Goal: Subscribe to service/newsletter

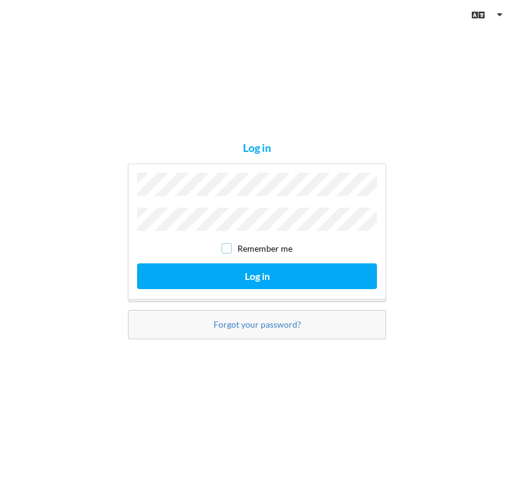
click at [227, 244] on input "checkbox" at bounding box center [227, 248] width 10 height 10
checkbox input "true"
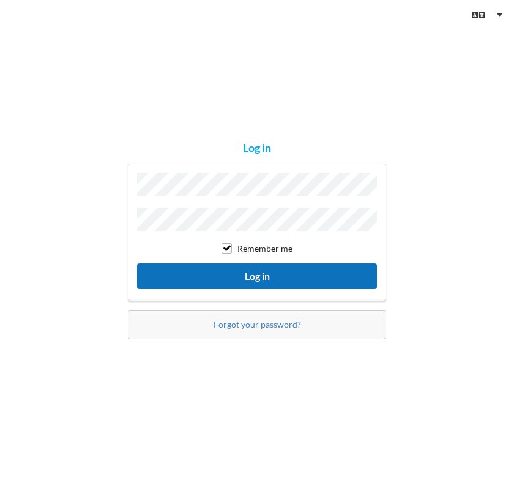
click at [274, 272] on button "Log in" at bounding box center [257, 275] width 240 height 25
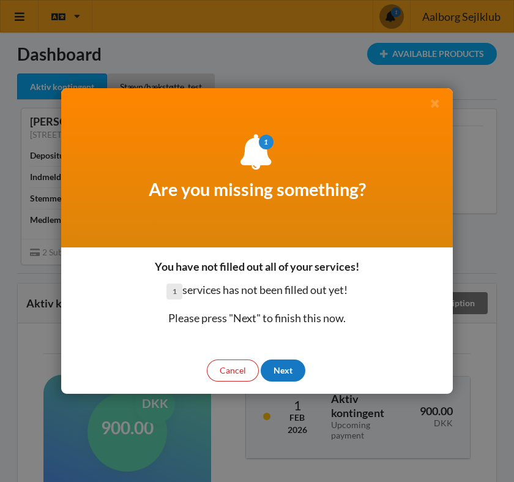
click at [286, 371] on div "Next" at bounding box center [283, 370] width 45 height 22
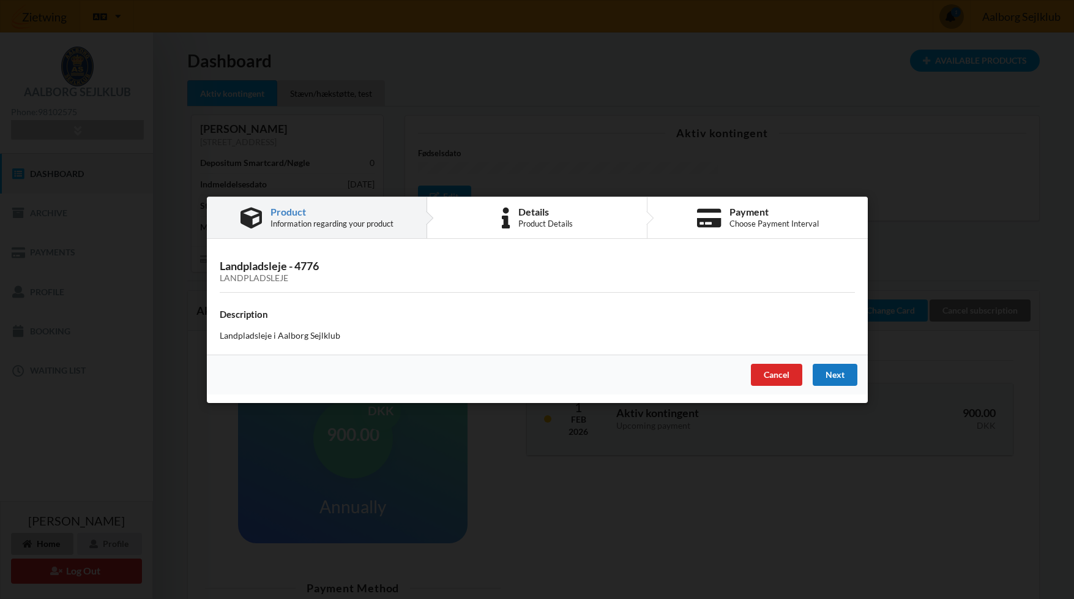
click at [514, 373] on div "Next" at bounding box center [834, 374] width 45 height 22
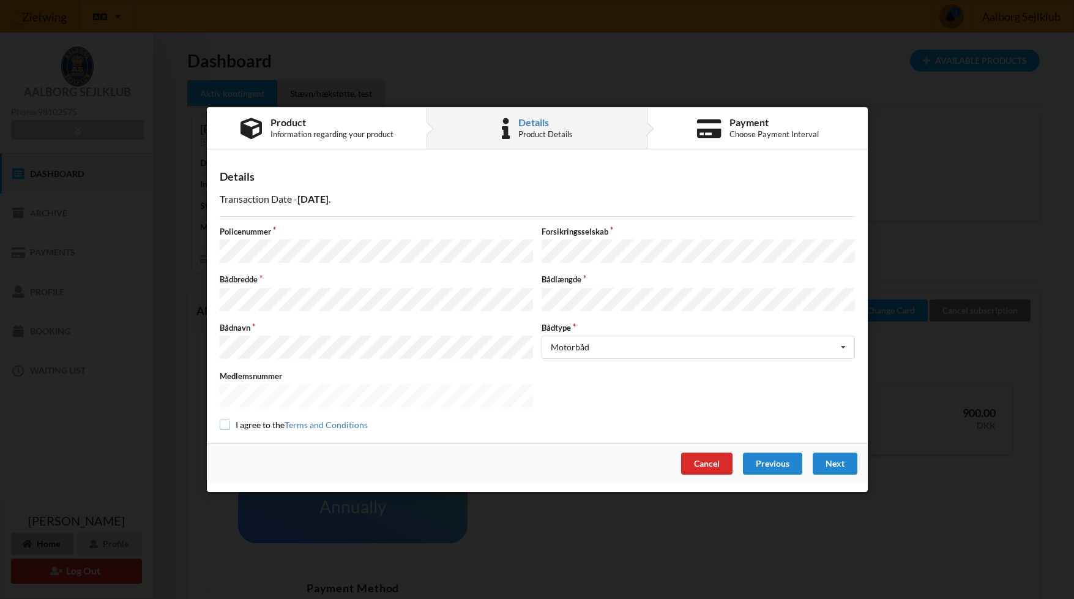
click at [225, 421] on input "checkbox" at bounding box center [225, 424] width 10 height 10
checkbox input "true"
click at [514, 459] on div "Next" at bounding box center [834, 463] width 45 height 22
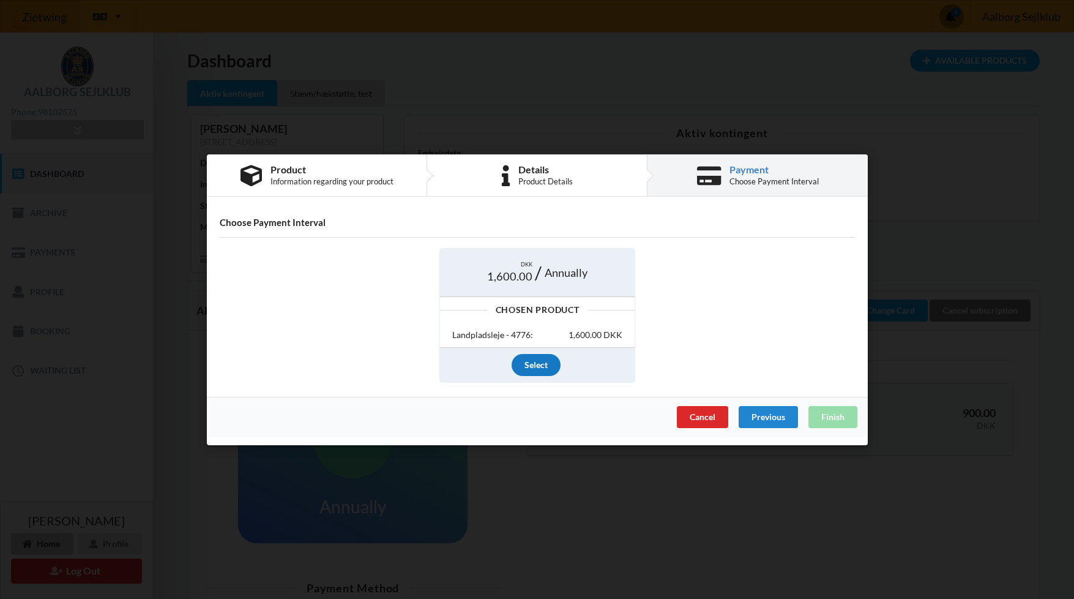
click at [514, 367] on div "Select" at bounding box center [536, 365] width 49 height 22
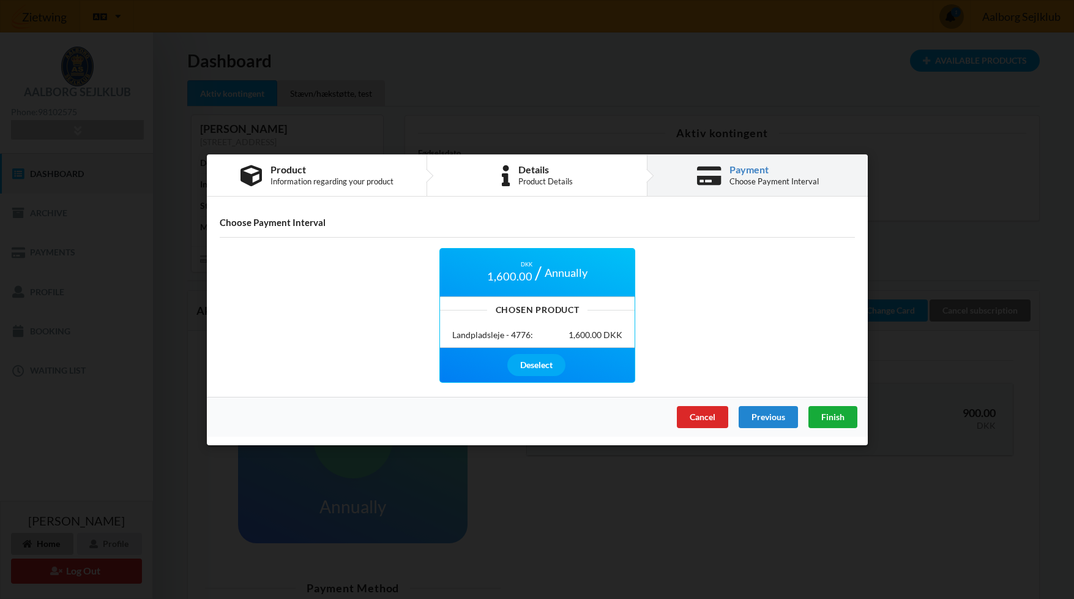
click at [514, 417] on span "Finish" at bounding box center [832, 416] width 23 height 10
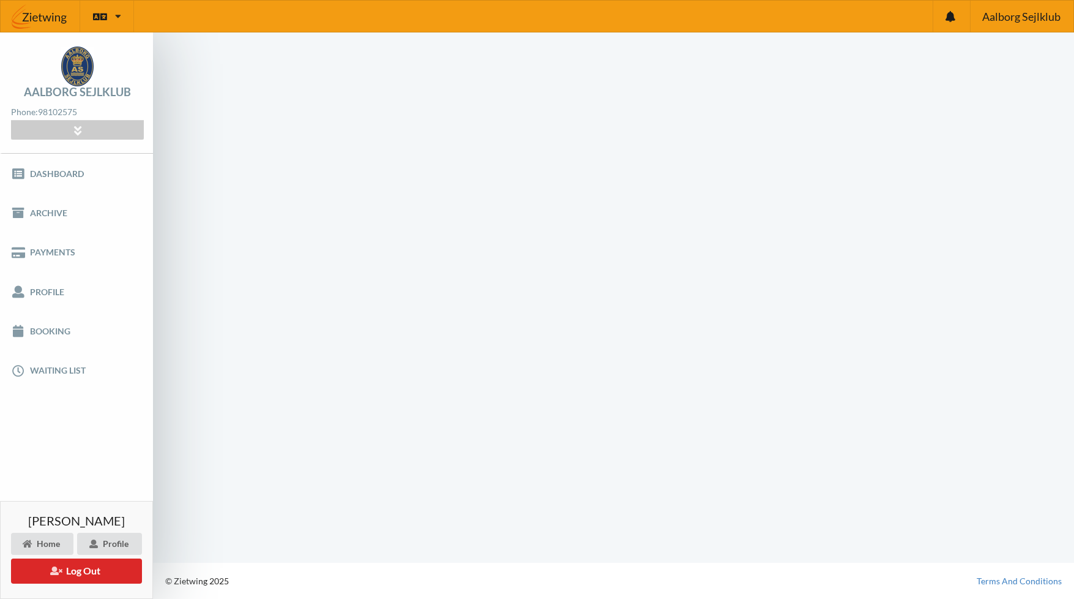
scroll to position [1, 0]
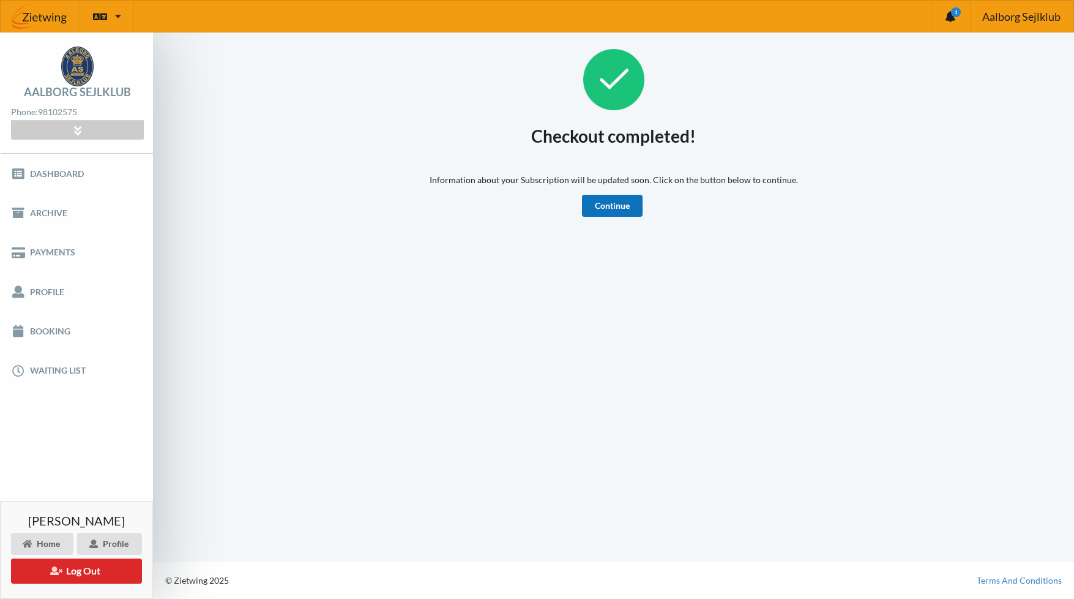
click at [514, 207] on link "Continue" at bounding box center [612, 206] width 61 height 22
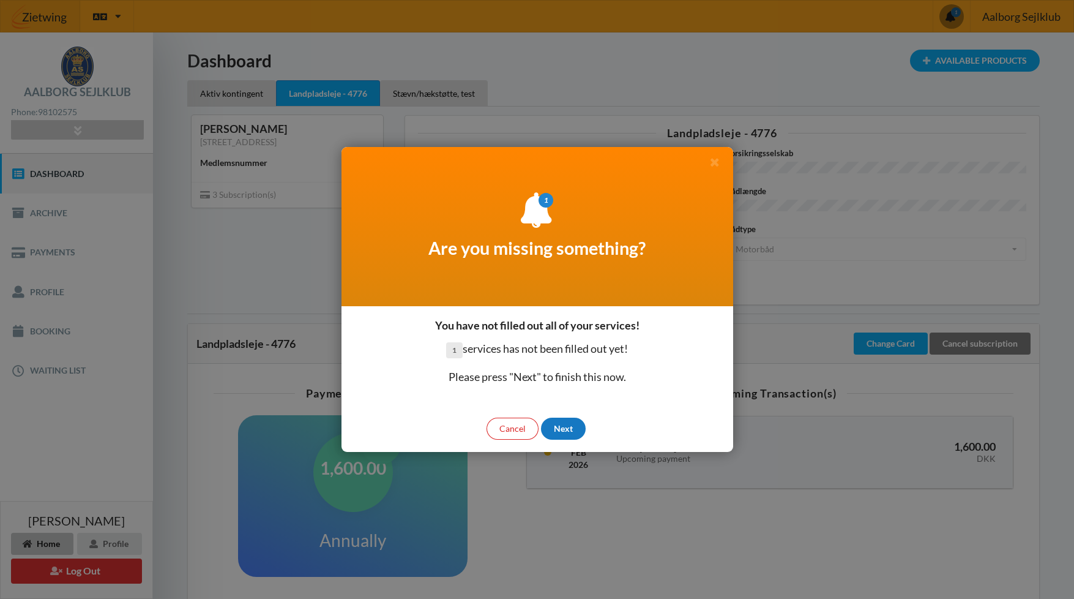
click at [574, 422] on div "Next" at bounding box center [563, 428] width 45 height 22
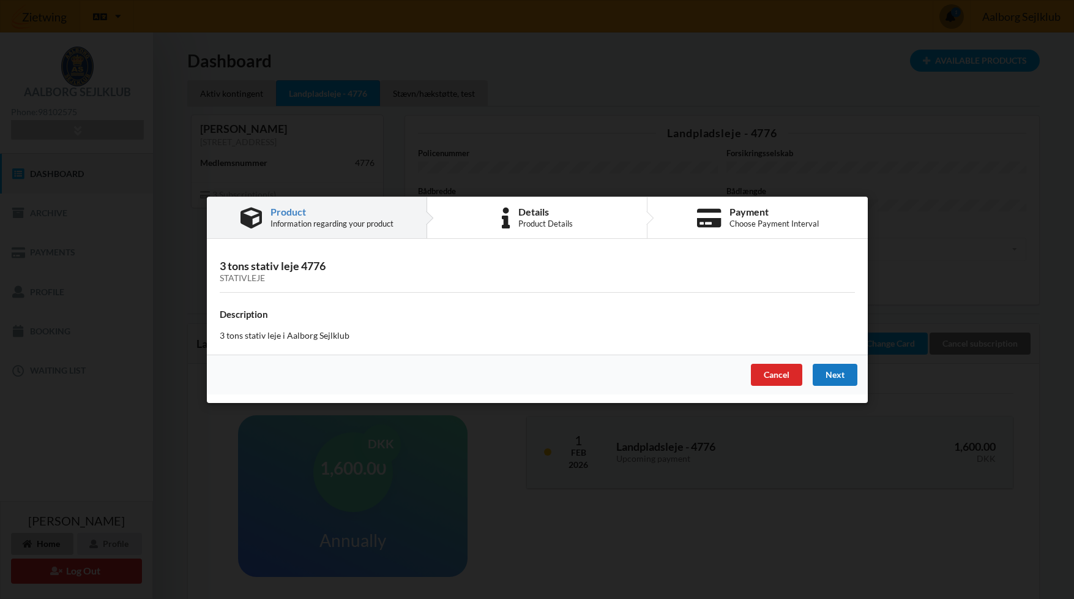
click at [834, 371] on div "Next" at bounding box center [834, 374] width 45 height 22
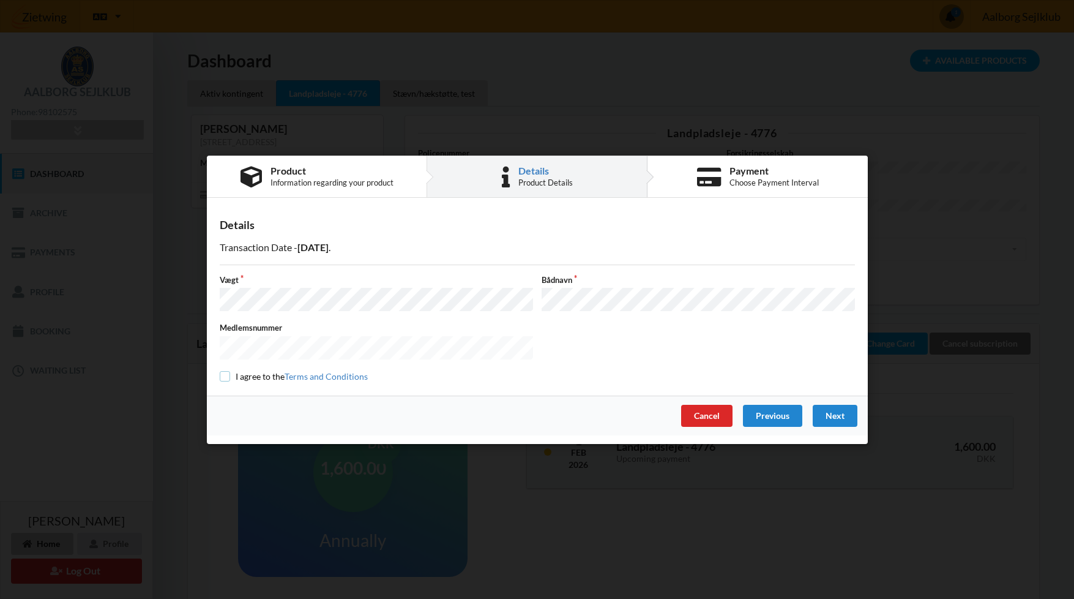
click at [223, 372] on input "checkbox" at bounding box center [225, 376] width 10 height 10
checkbox input "true"
click at [840, 410] on div "Next" at bounding box center [834, 415] width 45 height 22
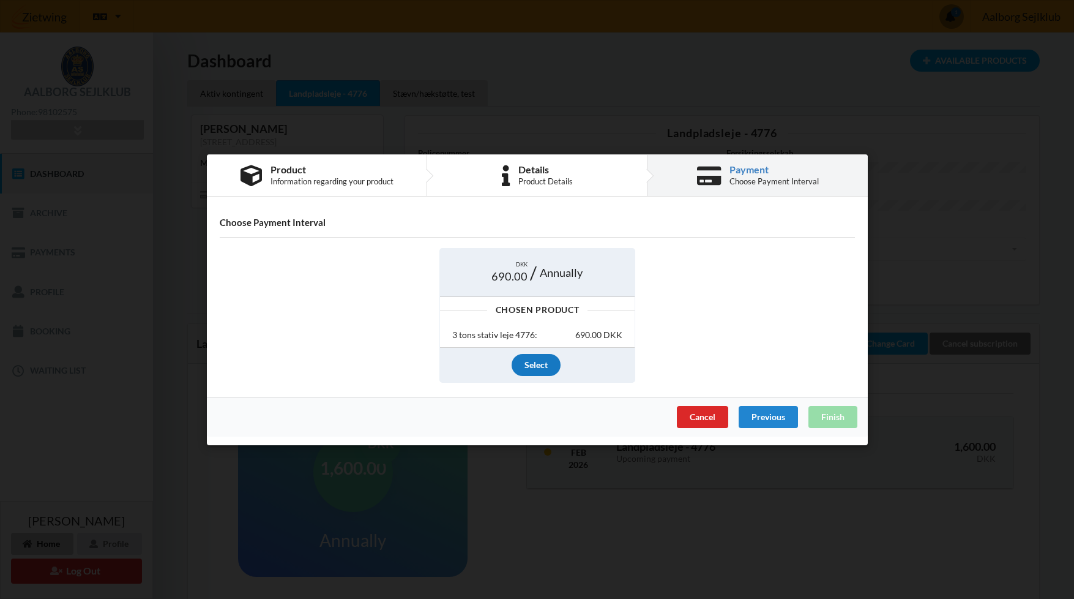
click at [531, 364] on div "Select" at bounding box center [536, 365] width 49 height 22
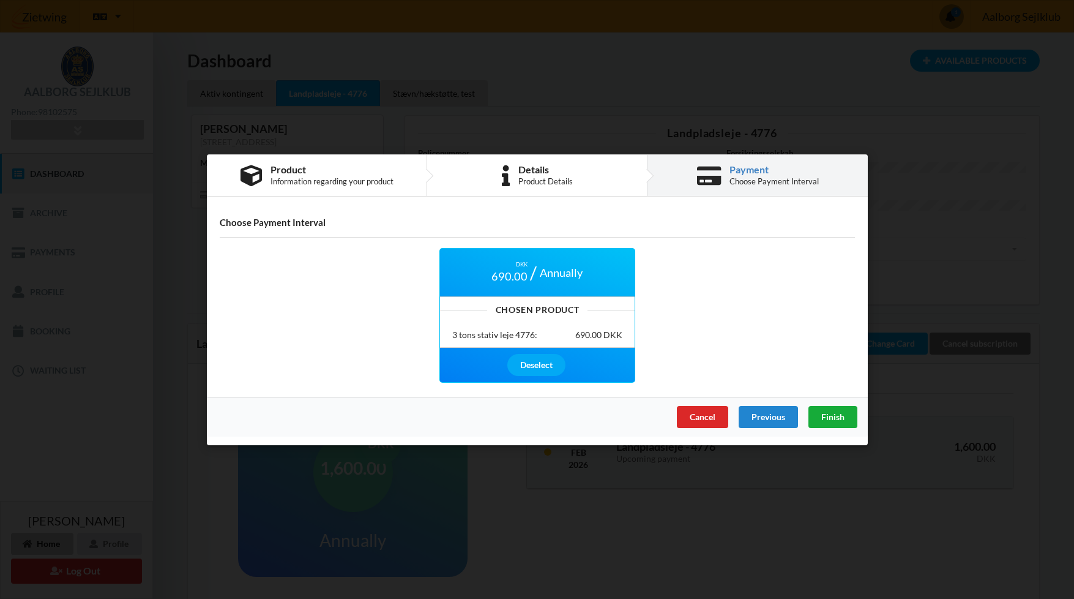
click at [835, 416] on span "Finish" at bounding box center [832, 416] width 23 height 10
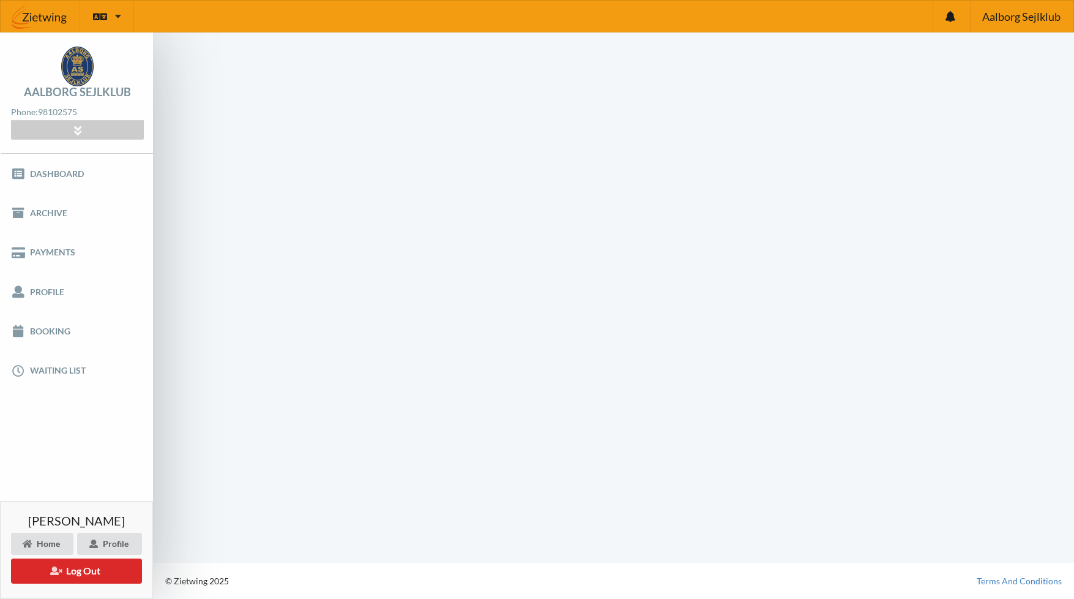
scroll to position [1, 0]
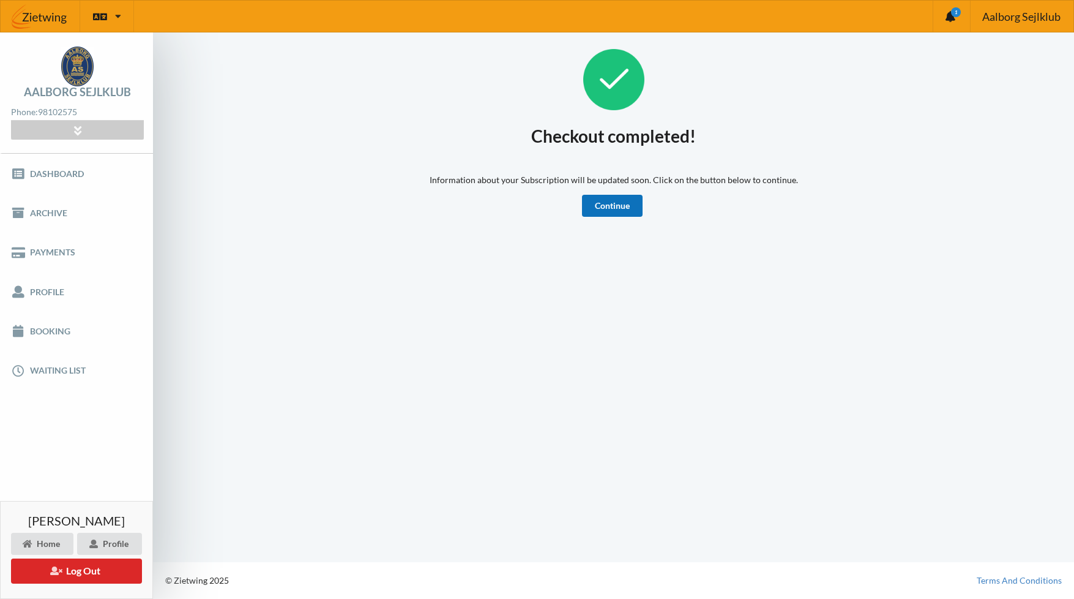
click at [612, 209] on link "Continue" at bounding box center [612, 206] width 61 height 22
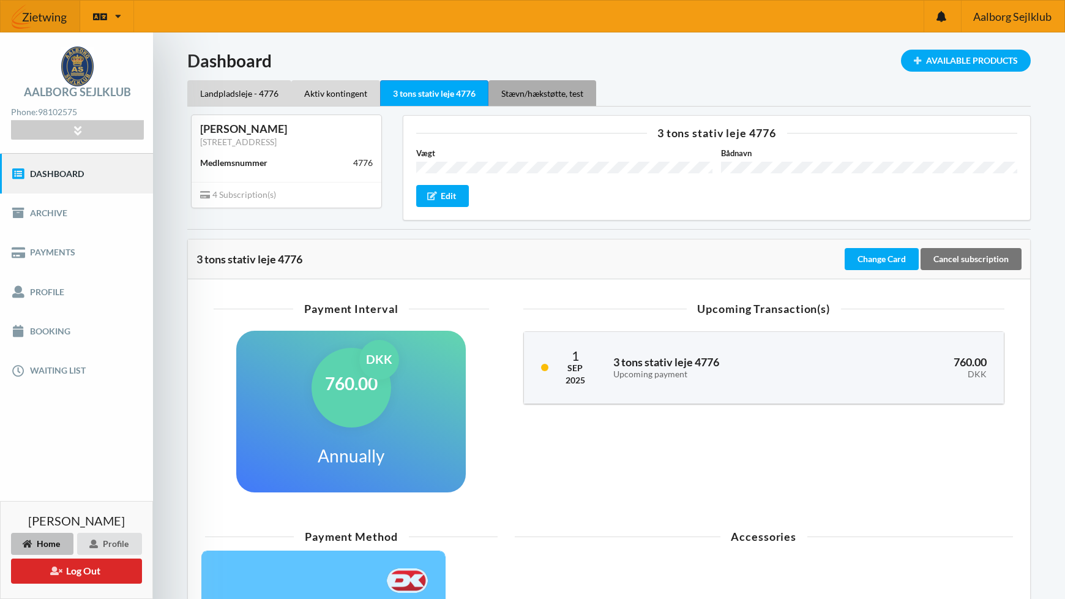
click at [547, 92] on div "Stævn/hækstøtte, test" at bounding box center [543, 93] width 108 height 26
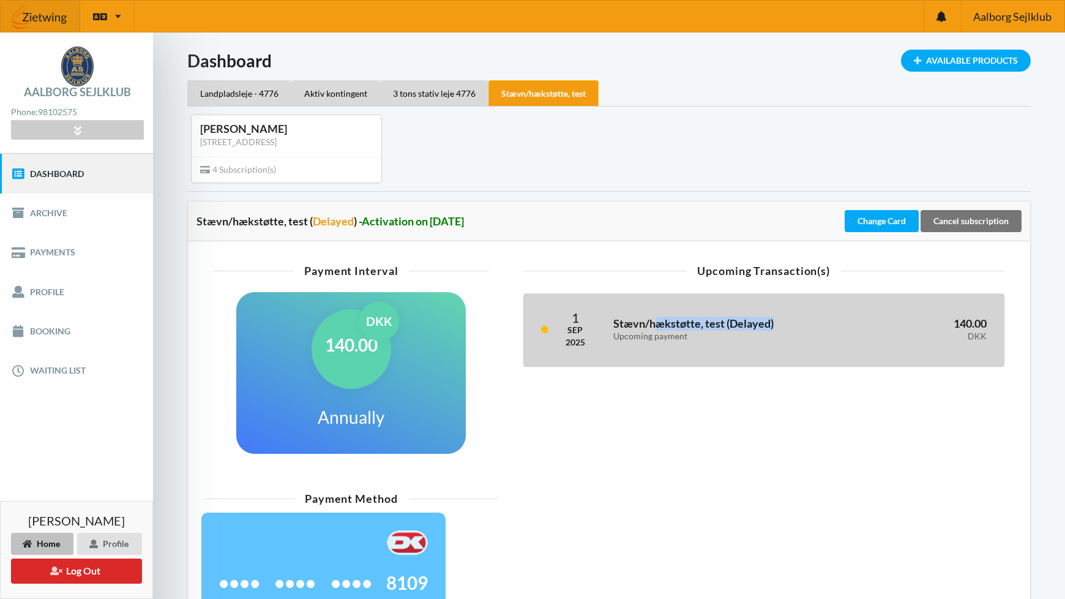
drag, startPoint x: 607, startPoint y: 323, endPoint x: 779, endPoint y: 325, distance: 172.0
click at [779, 325] on div "Stævn/hækstøtte, test ( Delayed ) Upcoming payment" at bounding box center [734, 330] width 259 height 40
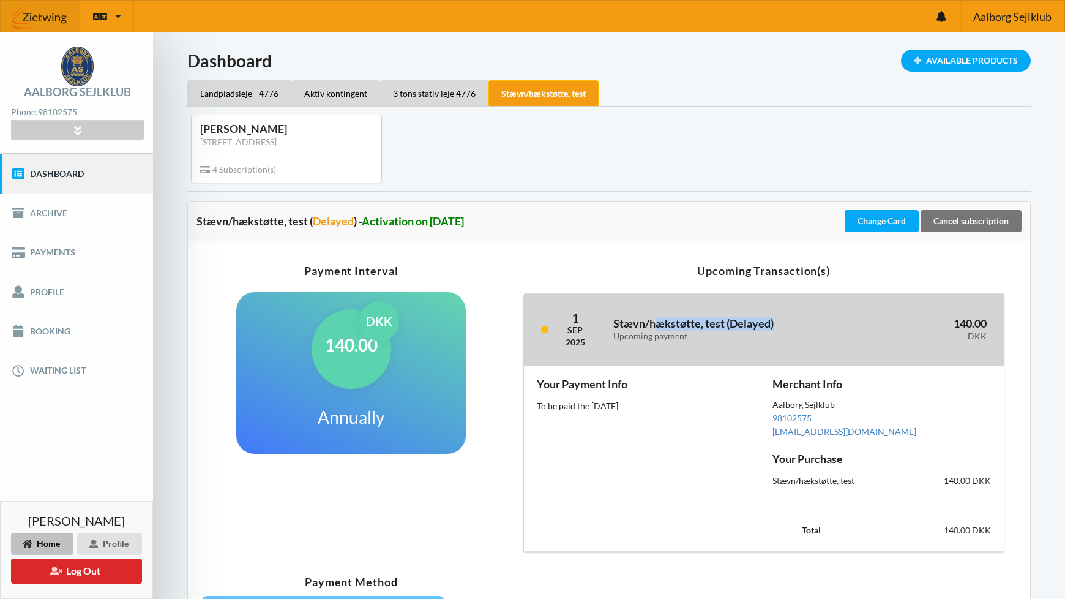
copy h3 "Stævn/hækstøtte, test ( Delayed )"
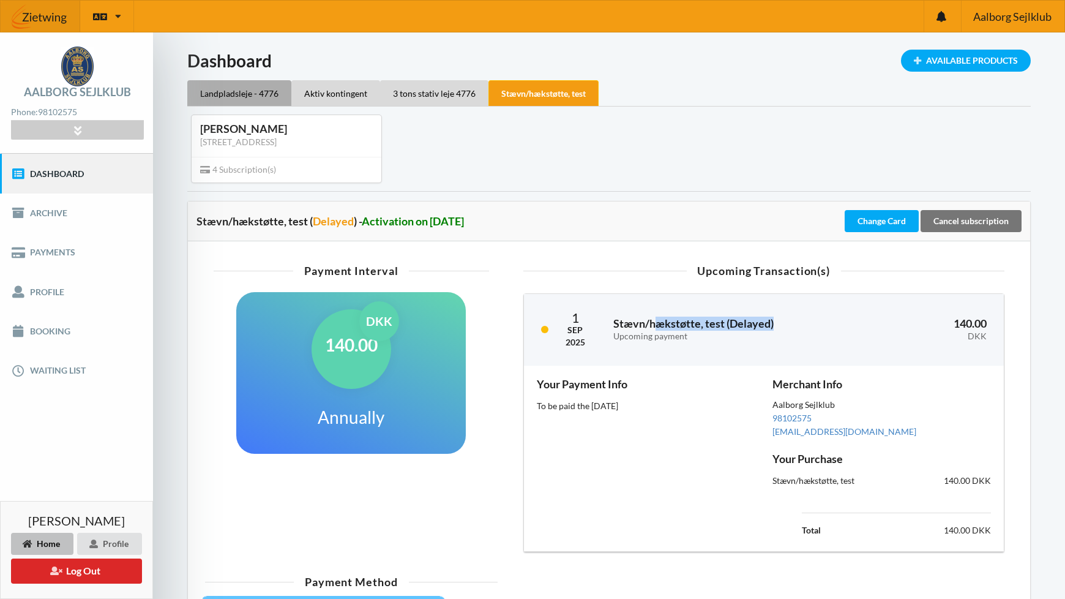
click at [222, 89] on div "Landpladsleje - 4776" at bounding box center [239, 93] width 104 height 26
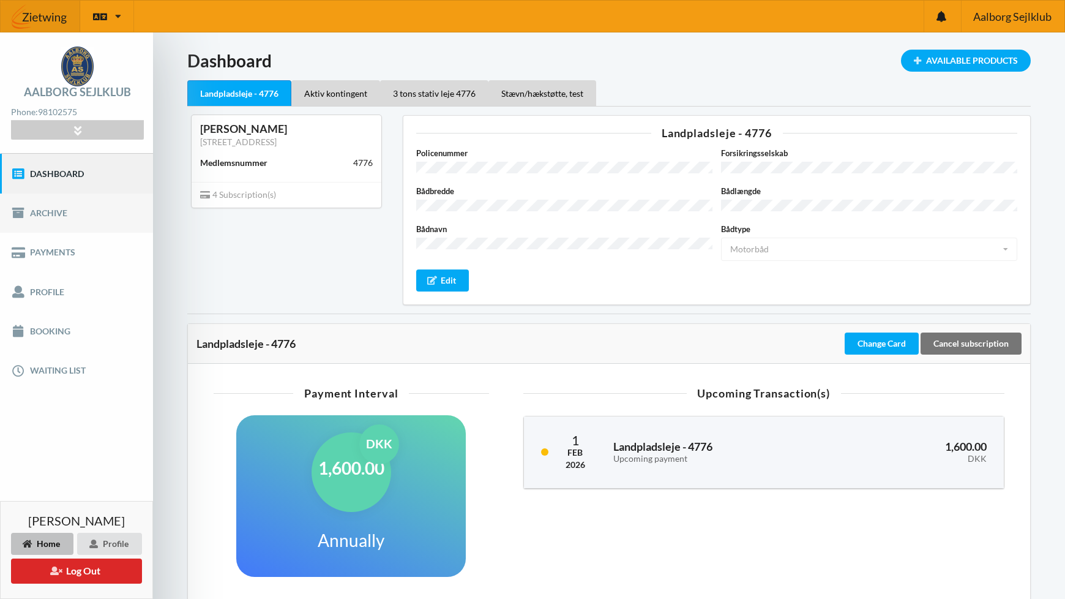
click at [50, 212] on link "Archive" at bounding box center [76, 212] width 153 height 39
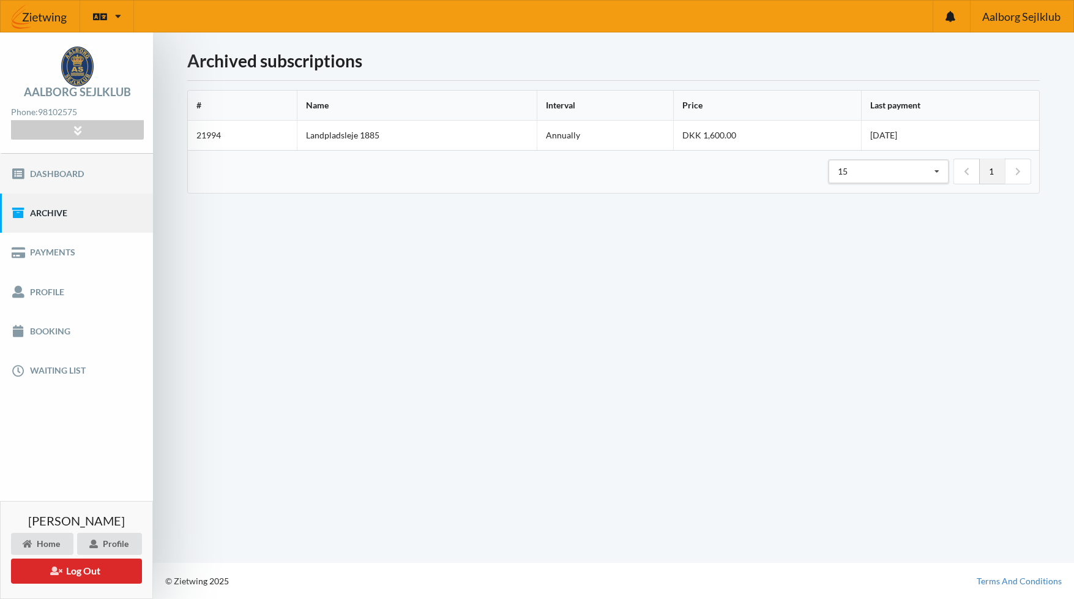
click at [47, 176] on link "Dashboard" at bounding box center [76, 173] width 153 height 39
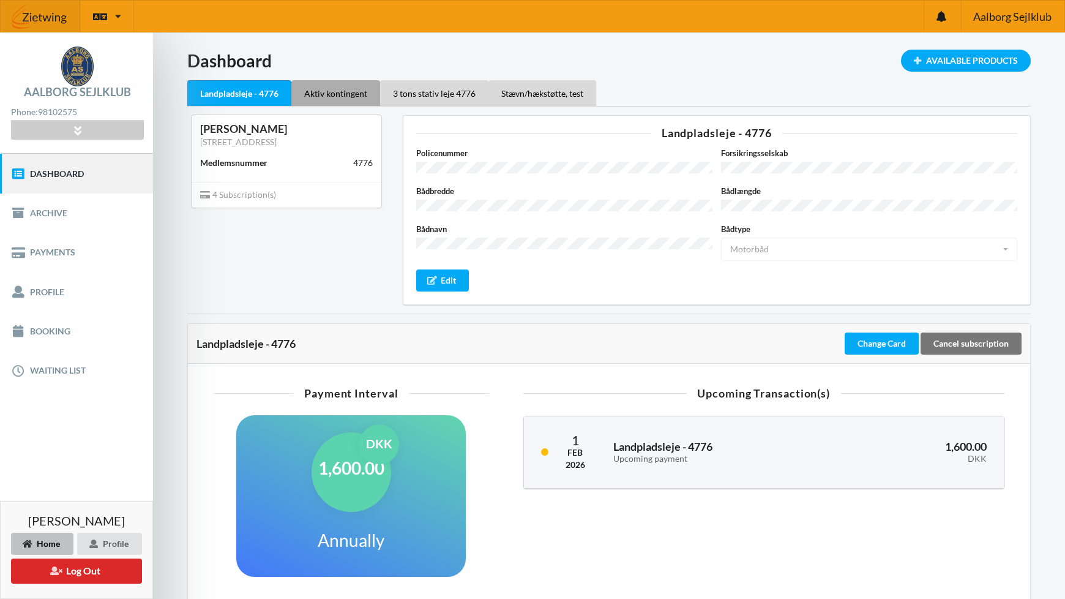
click at [340, 91] on div "Aktiv kontingent" at bounding box center [335, 93] width 89 height 26
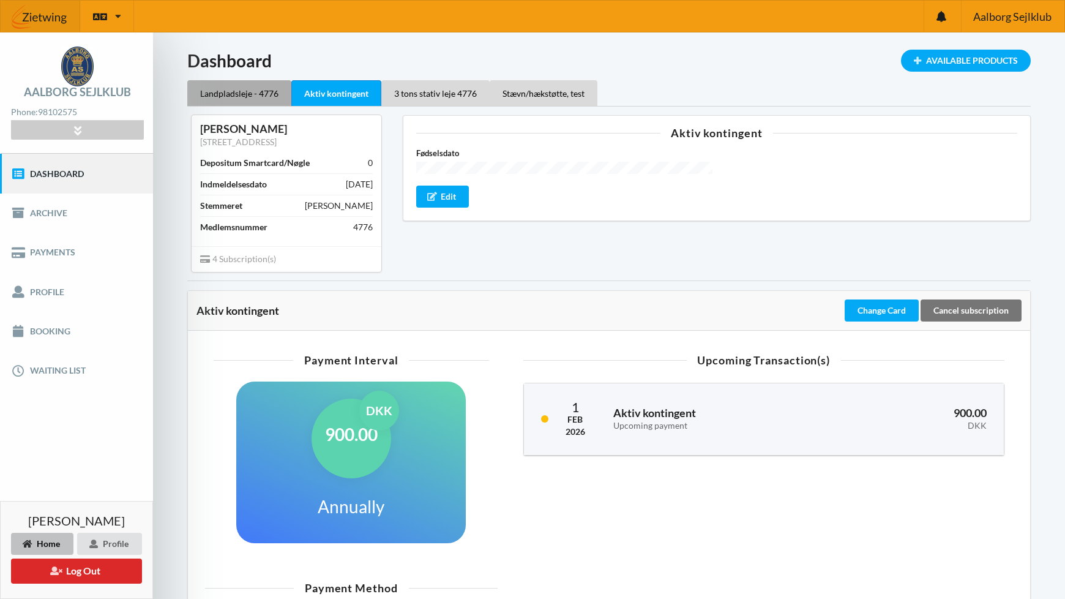
click at [214, 93] on div "Landpladsleje - 4776" at bounding box center [239, 93] width 104 height 26
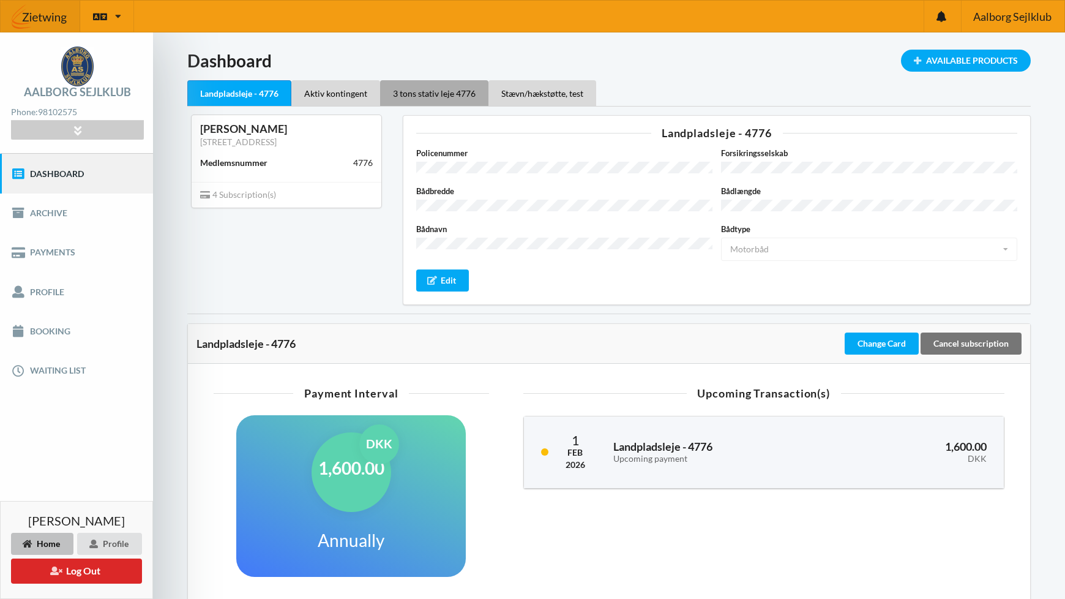
click at [455, 100] on div "3 tons stativ leje 4776" at bounding box center [434, 93] width 108 height 26
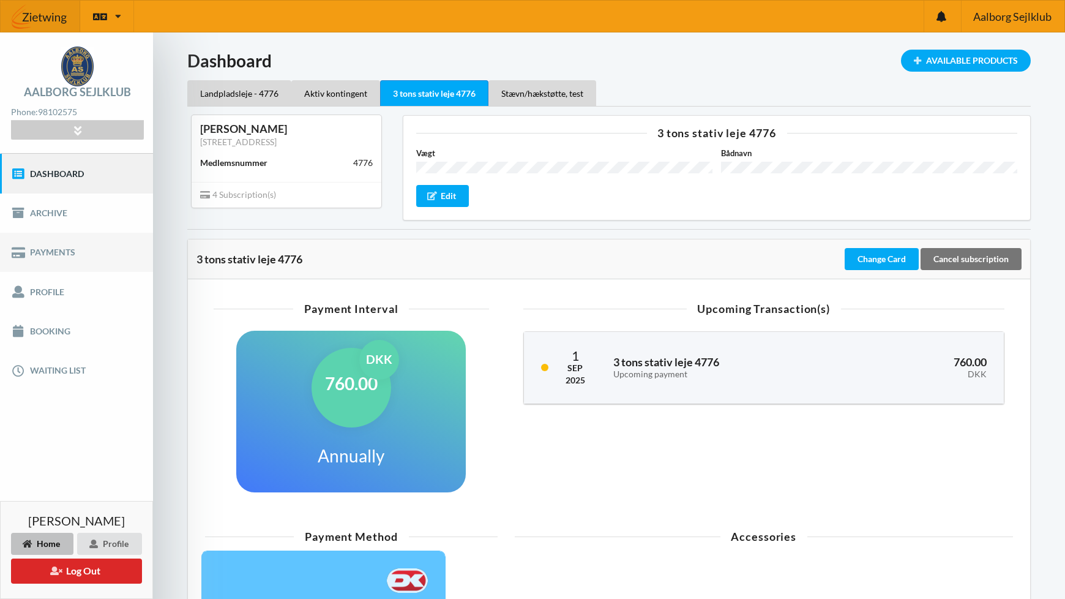
click at [50, 253] on link "Payments" at bounding box center [76, 252] width 153 height 39
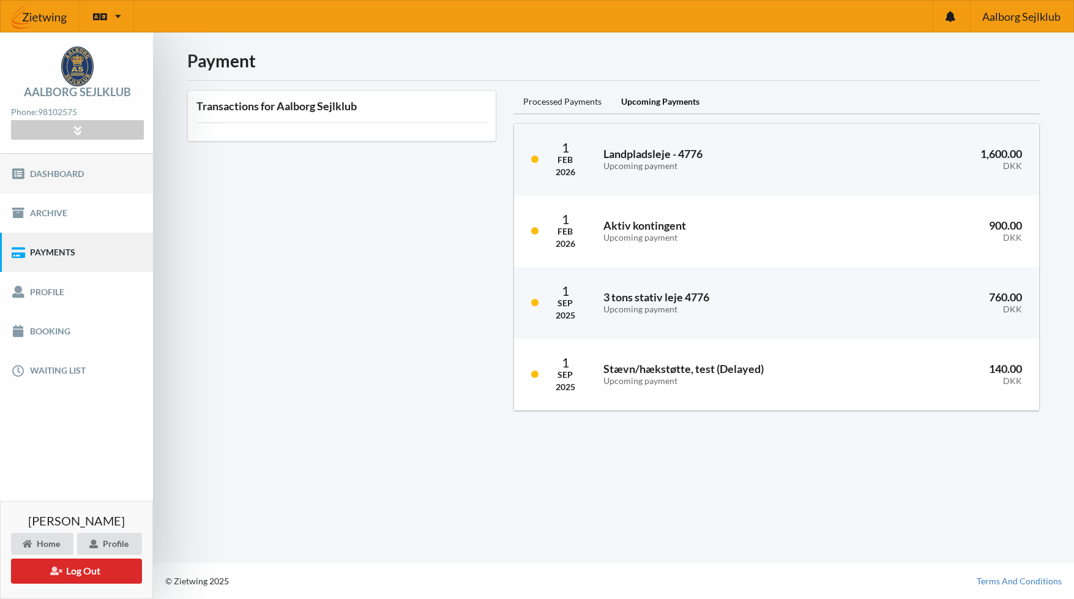
click at [22, 176] on icon at bounding box center [18, 174] width 14 height 12
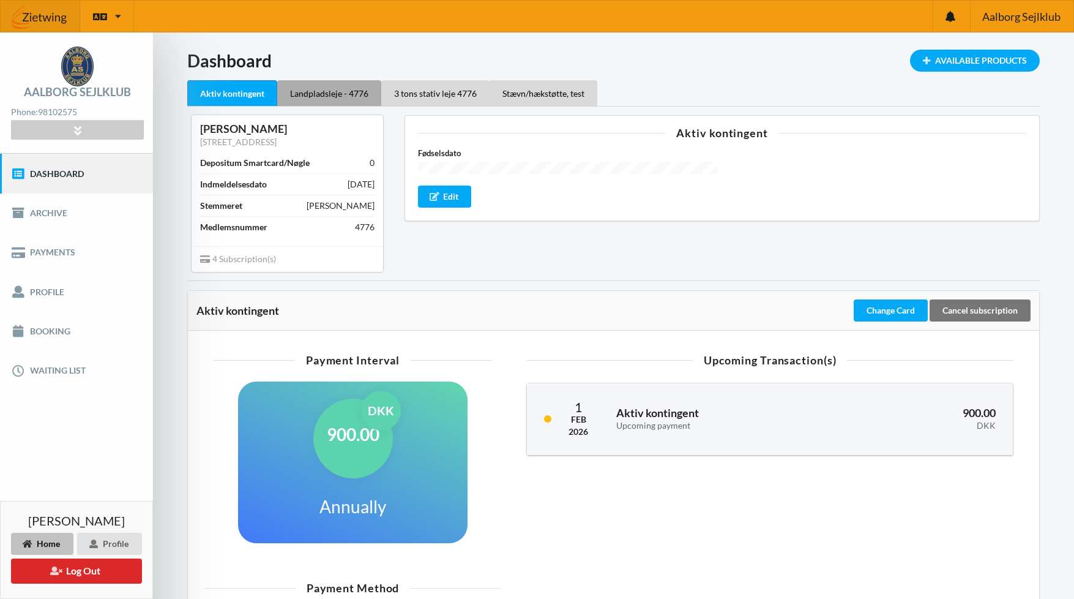
click at [319, 92] on div "Landpladsleje - 4776" at bounding box center [329, 93] width 104 height 26
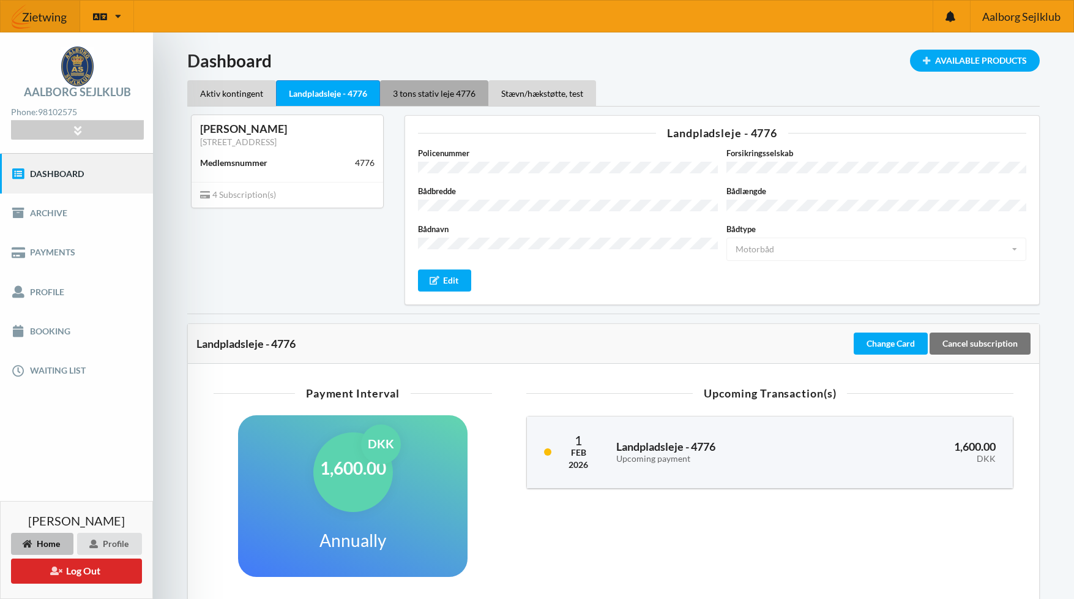
click at [460, 94] on div "3 tons stativ leje 4776" at bounding box center [434, 93] width 108 height 26
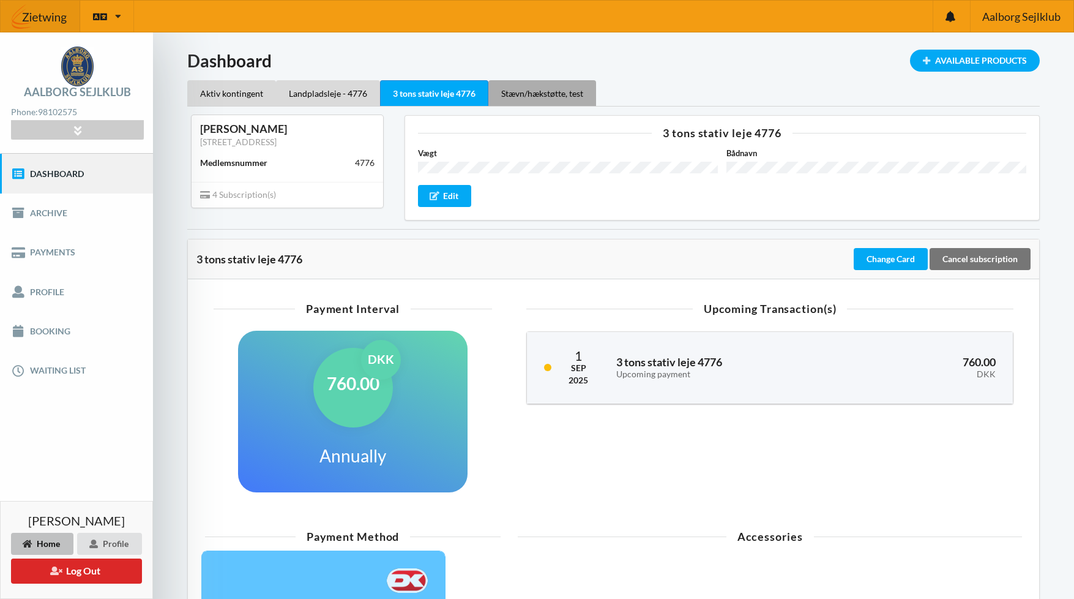
click at [530, 88] on div "Stævn/hækstøtte, test" at bounding box center [543, 93] width 108 height 26
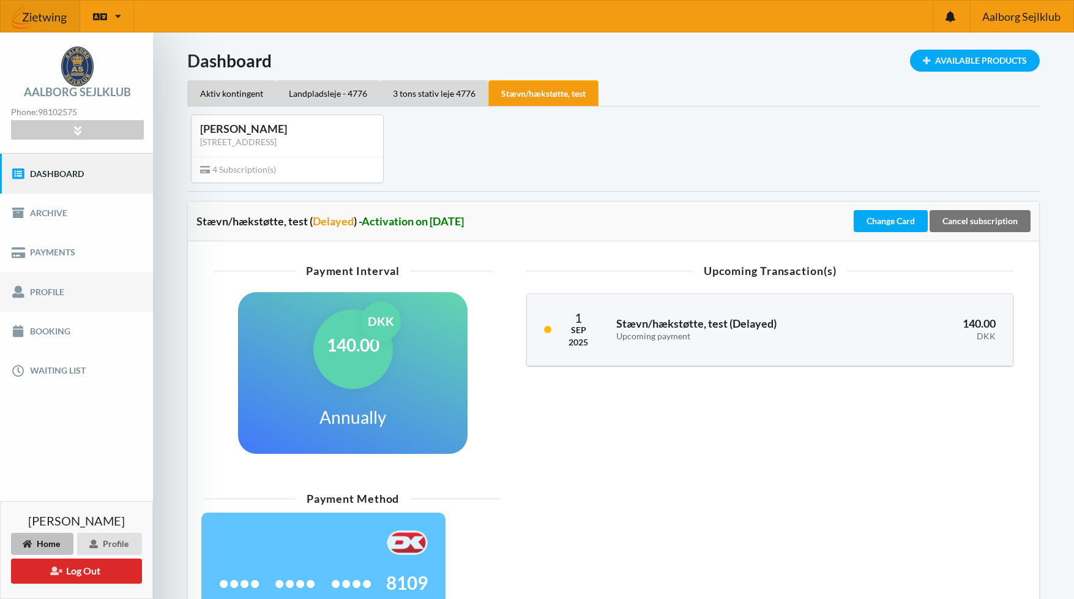
click at [43, 293] on link "Profile" at bounding box center [76, 291] width 153 height 39
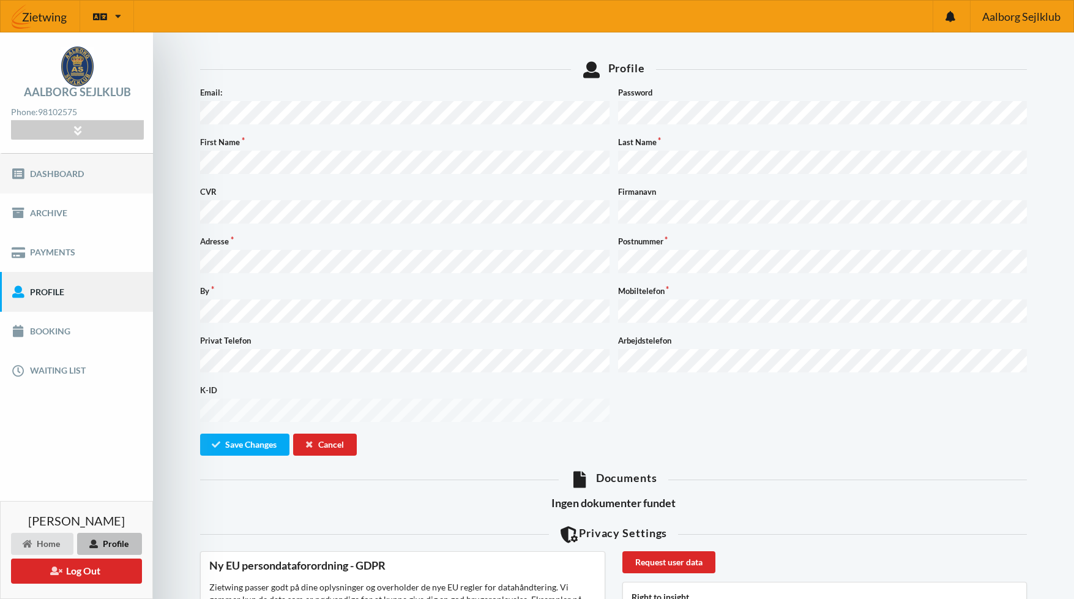
click at [59, 174] on link "Dashboard" at bounding box center [76, 173] width 153 height 39
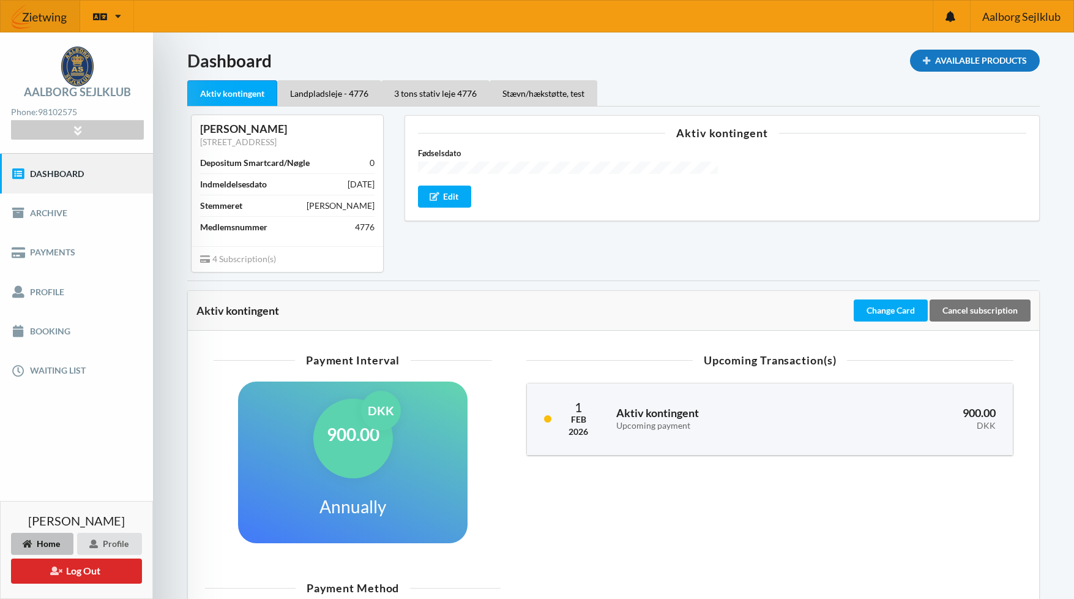
click at [974, 59] on div "Available Products" at bounding box center [975, 61] width 130 height 22
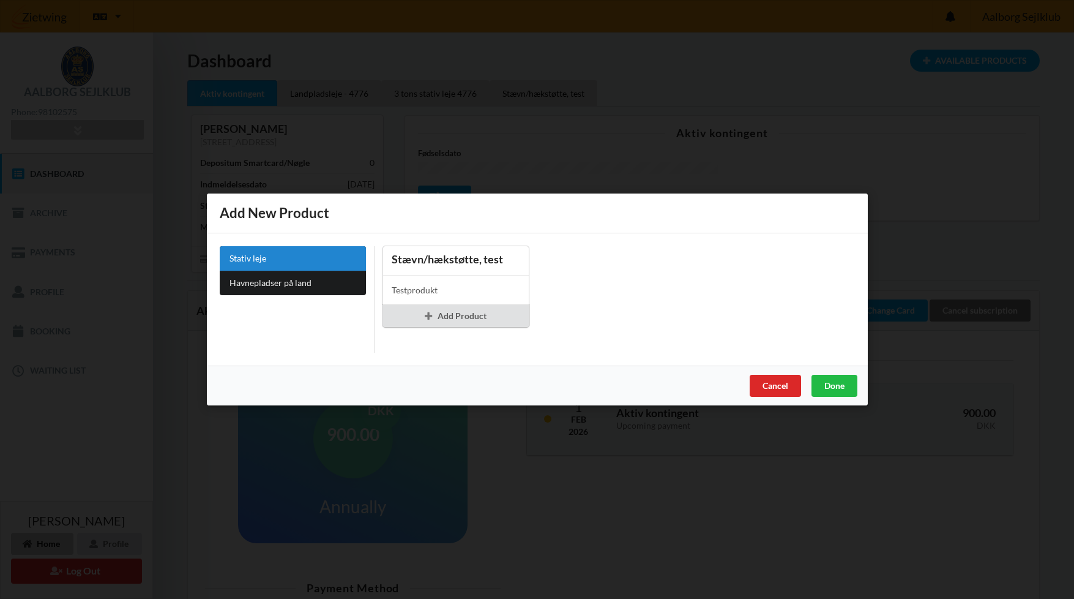
click at [245, 253] on link "Stativ leje" at bounding box center [293, 258] width 146 height 24
click at [257, 276] on link "Havnepladser på land" at bounding box center [293, 283] width 146 height 24
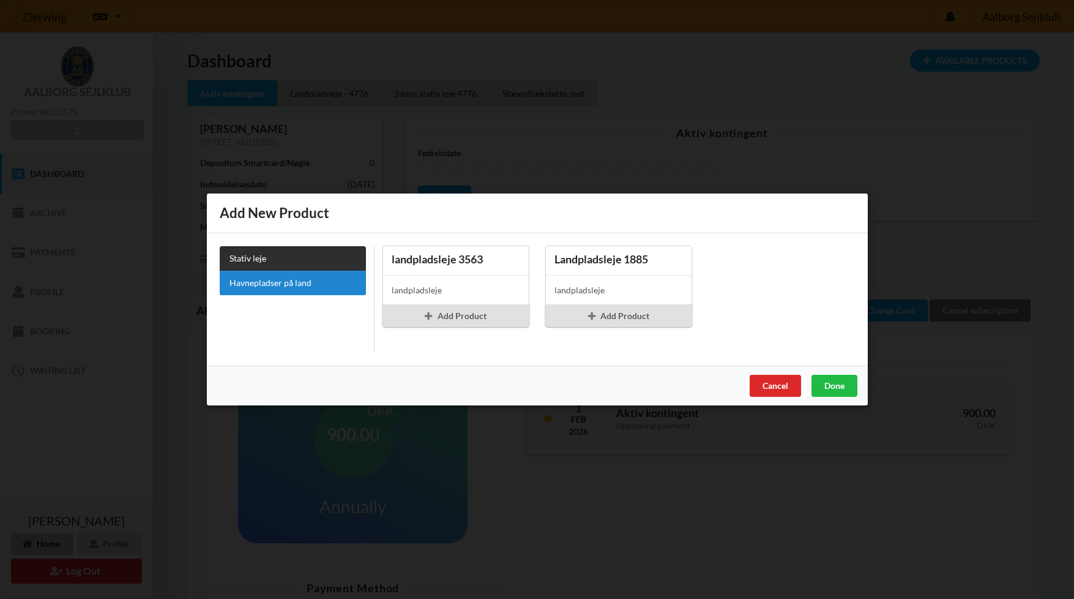
click at [253, 255] on link "Stativ leje" at bounding box center [293, 258] width 146 height 24
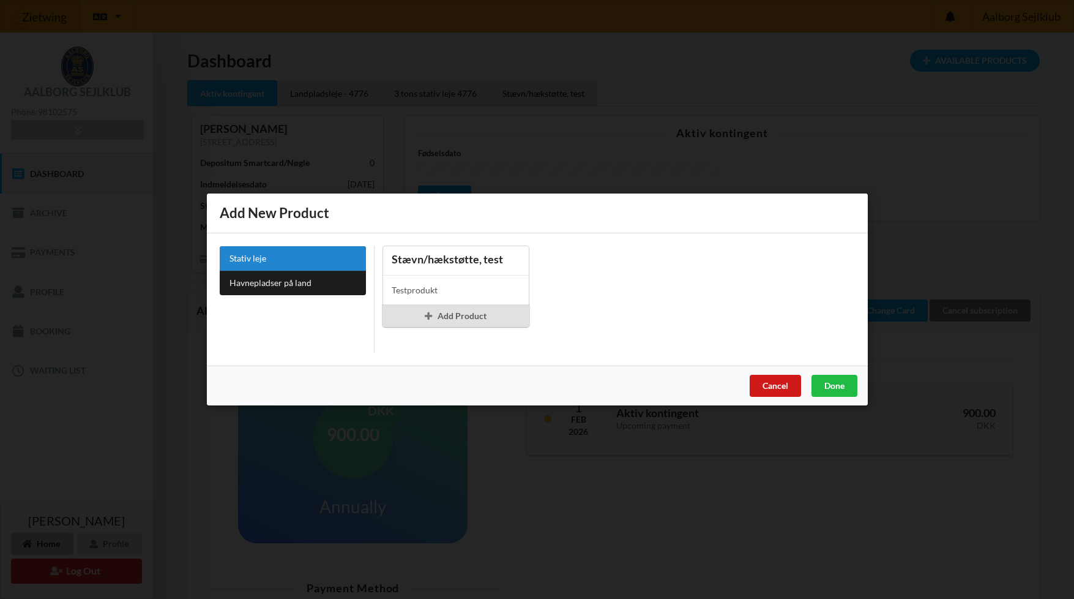
click at [773, 383] on div "Cancel" at bounding box center [774, 386] width 51 height 22
